Goal: Task Accomplishment & Management: Complete application form

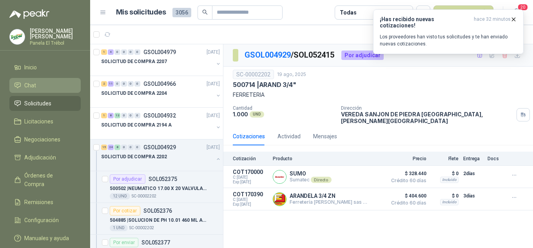
scroll to position [1306, 0]
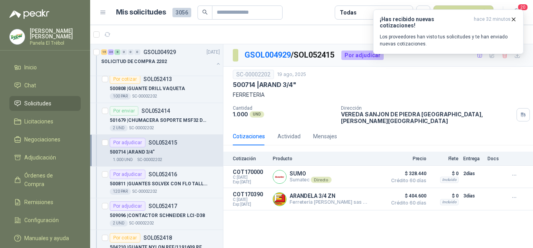
click at [46, 108] on span "Solicitudes" at bounding box center [37, 103] width 27 height 9
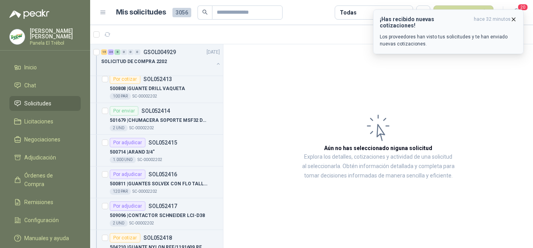
click at [512, 20] on icon "button" at bounding box center [513, 19] width 7 height 7
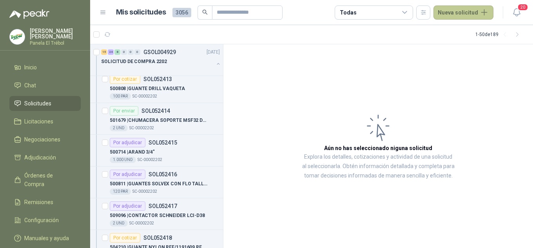
click at [463, 15] on button "Nueva solicitud" at bounding box center [464, 12] width 60 height 14
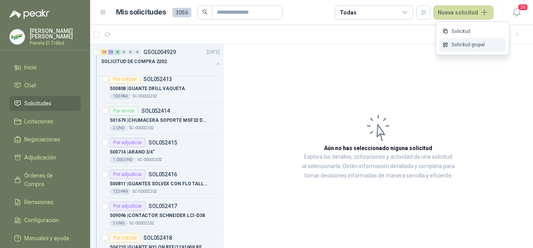
click at [461, 44] on link "Solicitud grupal" at bounding box center [472, 45] width 67 height 14
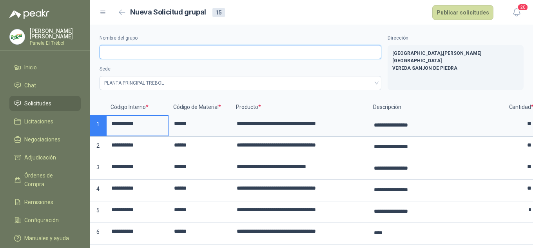
click at [114, 52] on input "Nombre del grupo" at bounding box center [241, 52] width 282 height 14
type input "**********"
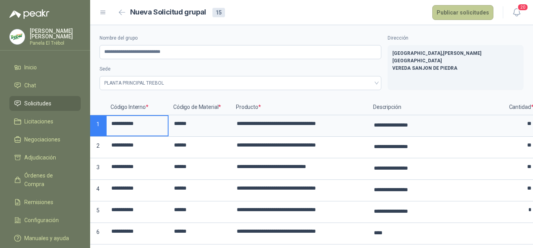
click at [467, 14] on button "Publicar solicitudes" at bounding box center [462, 12] width 61 height 15
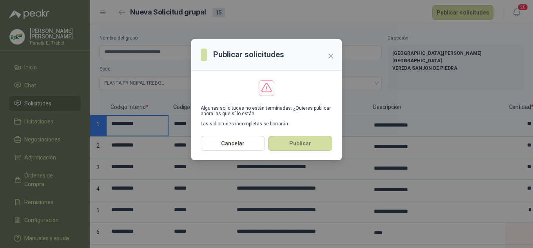
click at [467, 161] on div "Publicar solicitudes Algunas solicitudes no están terminadas. ¿Quieres publicar…" at bounding box center [266, 124] width 533 height 248
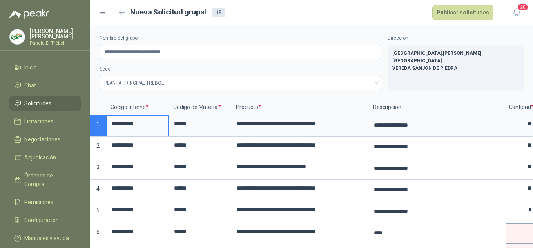
click at [517, 234] on input at bounding box center [521, 231] width 30 height 15
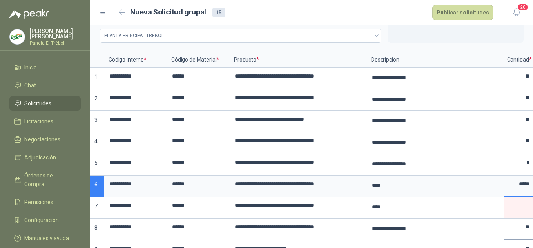
scroll to position [52, 0]
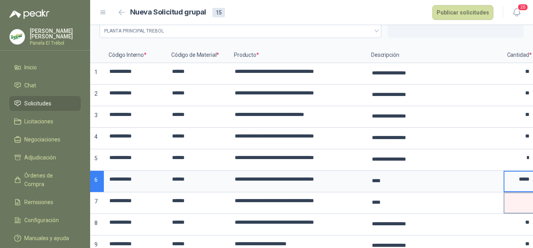
type input "*****"
click at [512, 201] on input at bounding box center [519, 200] width 30 height 15
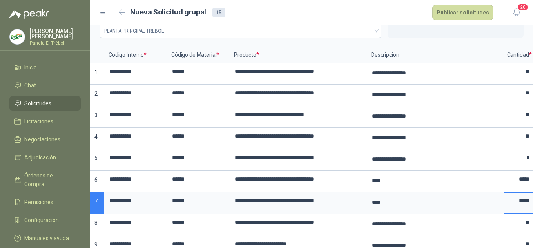
type input "*****"
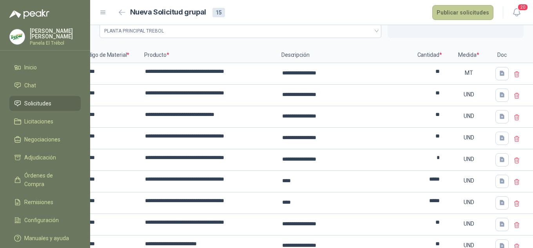
click at [457, 12] on button "Publicar solicitudes" at bounding box center [462, 12] width 61 height 15
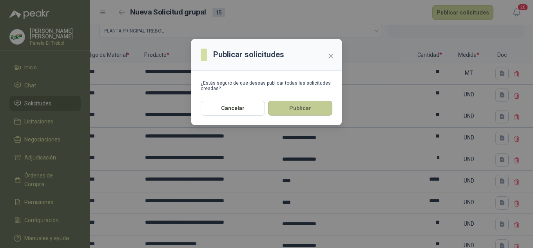
click at [287, 112] on button "Publicar" at bounding box center [300, 108] width 64 height 15
